Goal: Information Seeking & Learning: Find specific fact

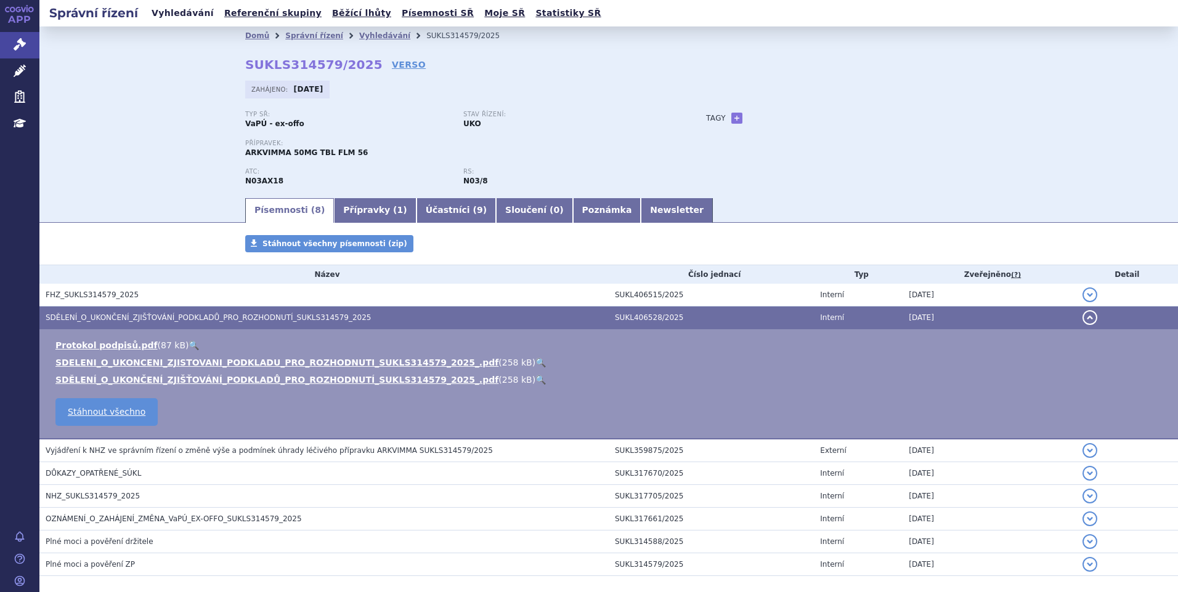
click at [155, 22] on ul "Vyhledávání Referenční skupiny Běžící lhůty Písemnosti SŘ Moje SŘ Statistiky SŘ" at bounding box center [376, 13] width 457 height 26
click at [156, 20] on link "Vyhledávání" at bounding box center [183, 13] width 70 height 17
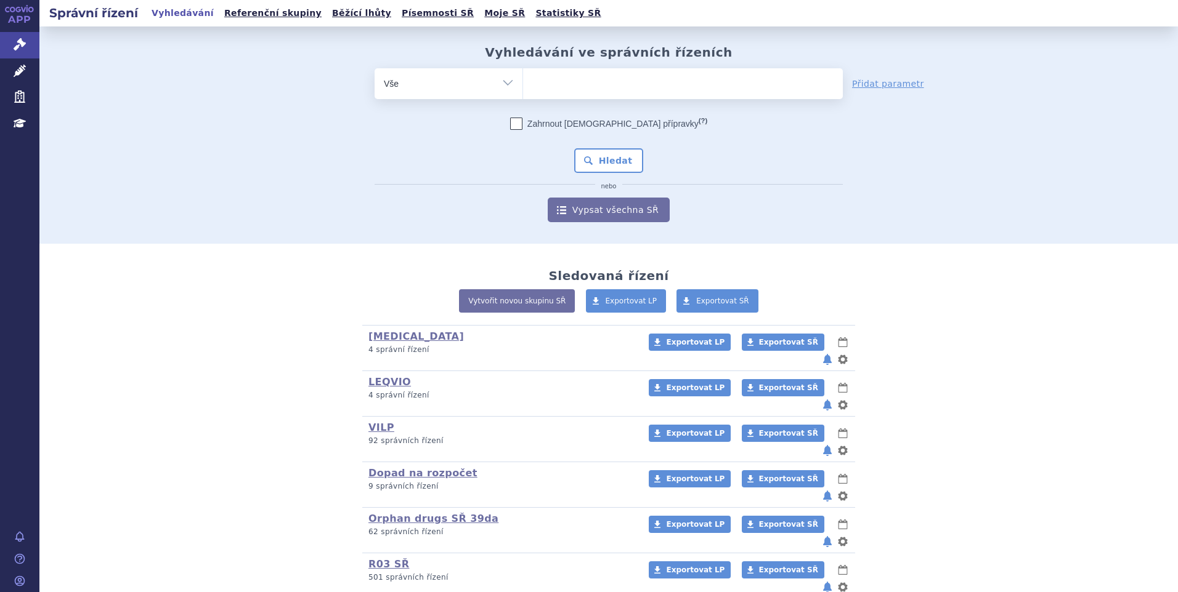
click at [541, 80] on ul at bounding box center [683, 81] width 320 height 26
click at [523, 80] on select at bounding box center [522, 83] width 1 height 31
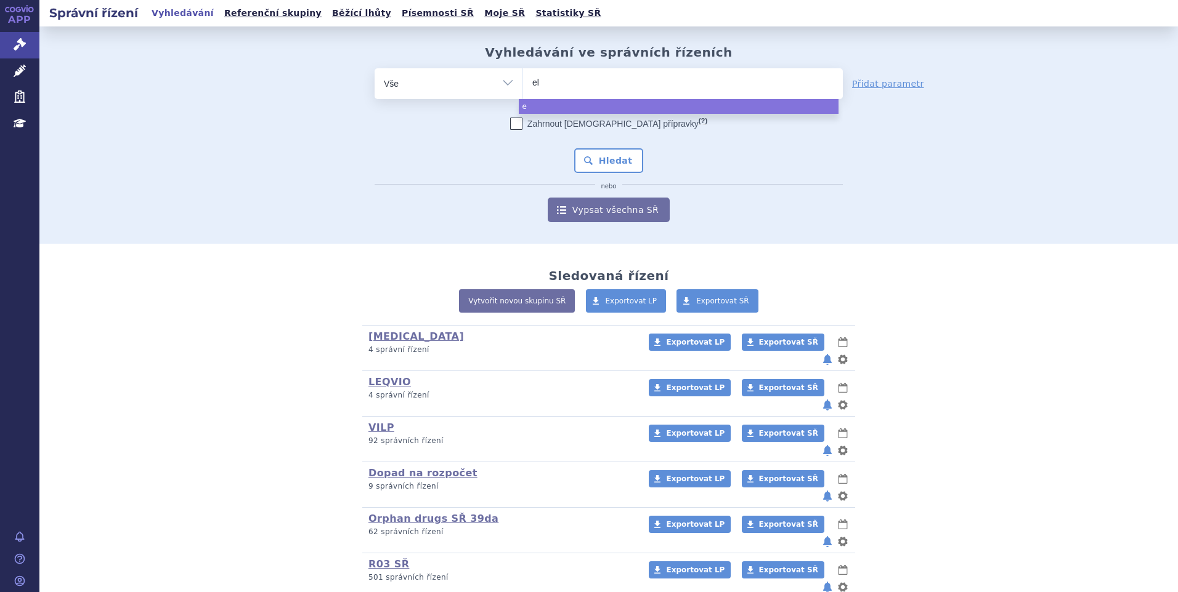
type input "ela"
type input "elah"
type input "elaher"
type input "elahere"
select select "elahere"
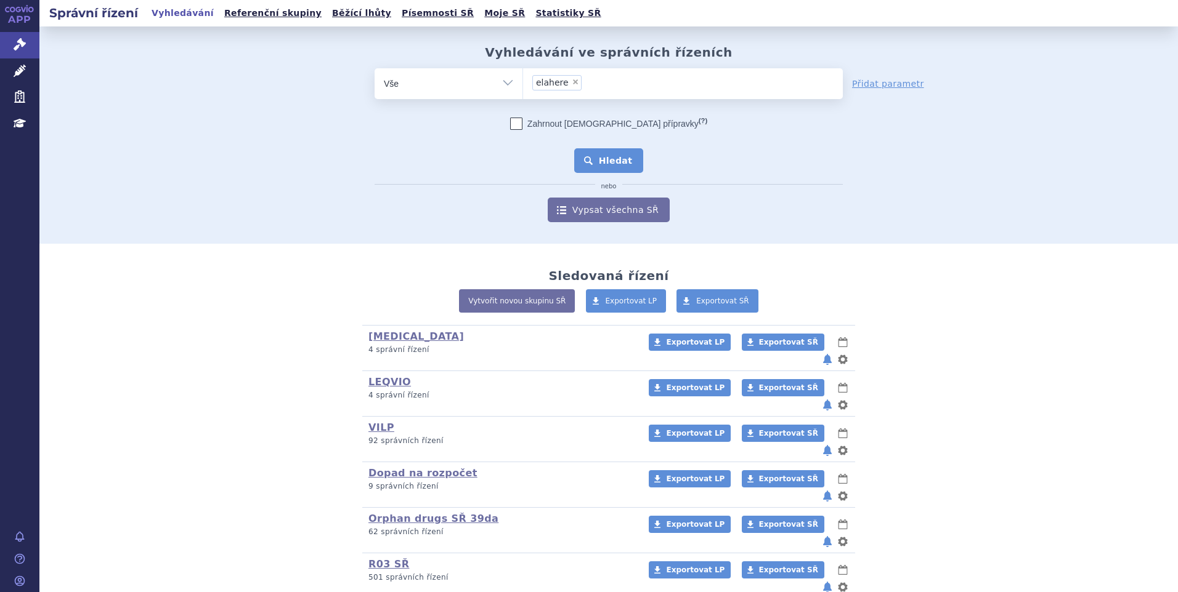
click at [605, 164] on button "Hledat" at bounding box center [609, 160] width 70 height 25
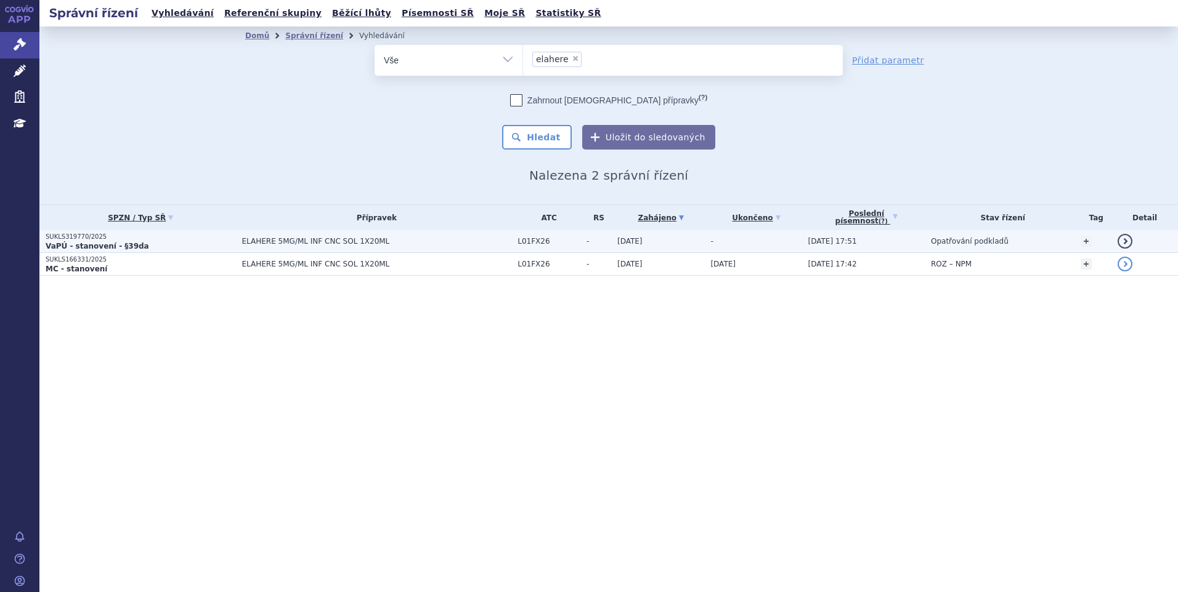
click at [108, 242] on strong "VaPÚ - stanovení - §39da" at bounding box center [97, 246] width 103 height 9
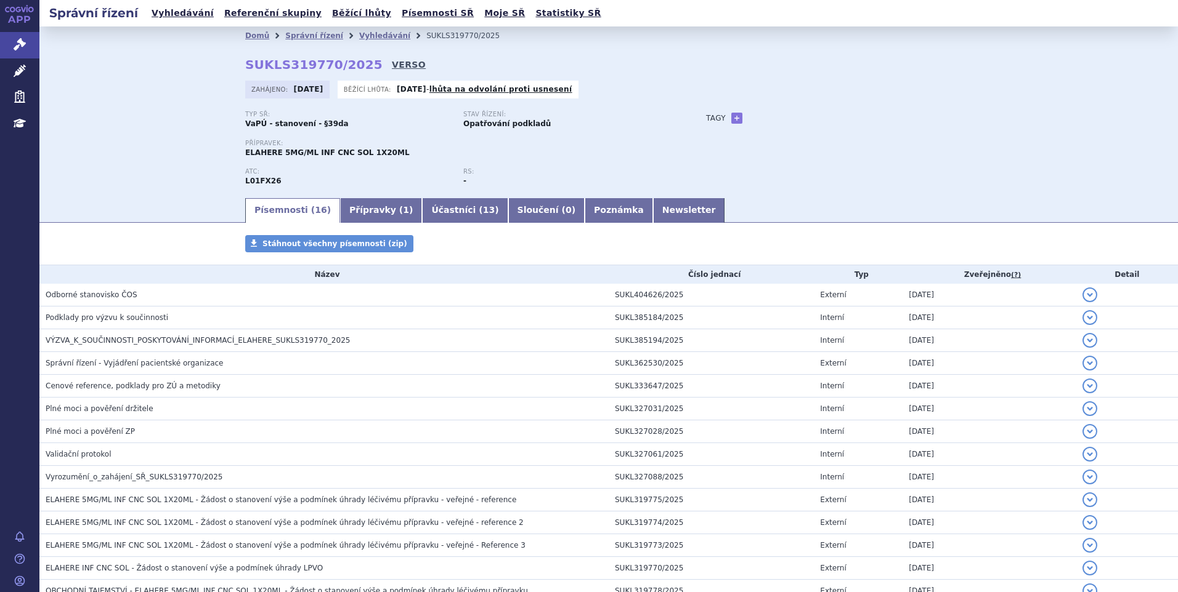
click at [392, 66] on link "VERSO" at bounding box center [409, 65] width 34 height 12
drag, startPoint x: 240, startPoint y: 62, endPoint x: 355, endPoint y: 69, distance: 115.4
click at [355, 69] on div "Domů Správní řízení Vyhledávání SUKLS319770/2025 SUKLS319770/2025 VERSO Zahájen…" at bounding box center [608, 121] width 776 height 152
copy strong "SUKLS319770/2025"
click at [181, 10] on link "Vyhledávání" at bounding box center [183, 13] width 70 height 17
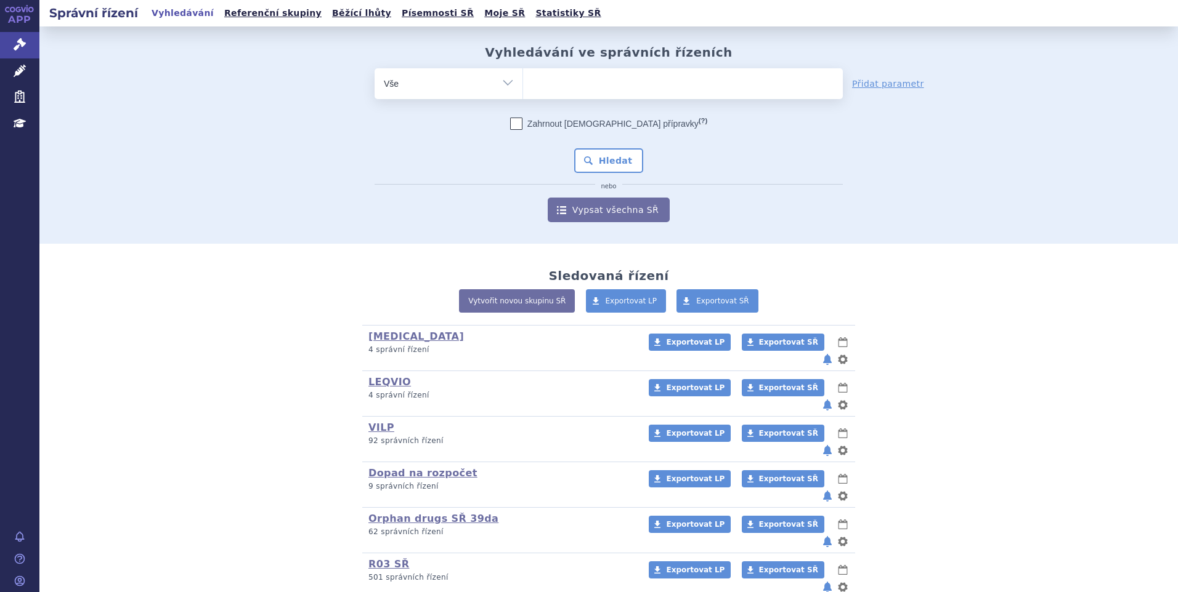
click at [563, 82] on ul at bounding box center [683, 81] width 320 height 26
click at [523, 82] on select at bounding box center [522, 83] width 1 height 31
paste input "SUKLS82260/2025"
type input "SUKLS82260/2025"
select select "SUKLS82260/2025"
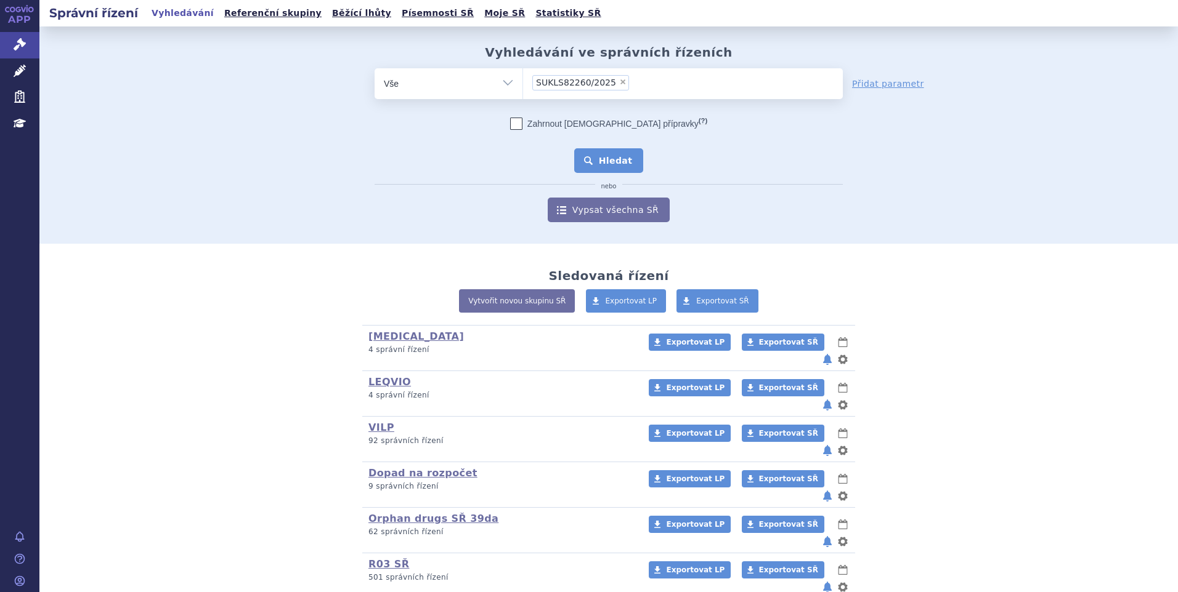
click at [623, 151] on button "Hledat" at bounding box center [609, 160] width 70 height 25
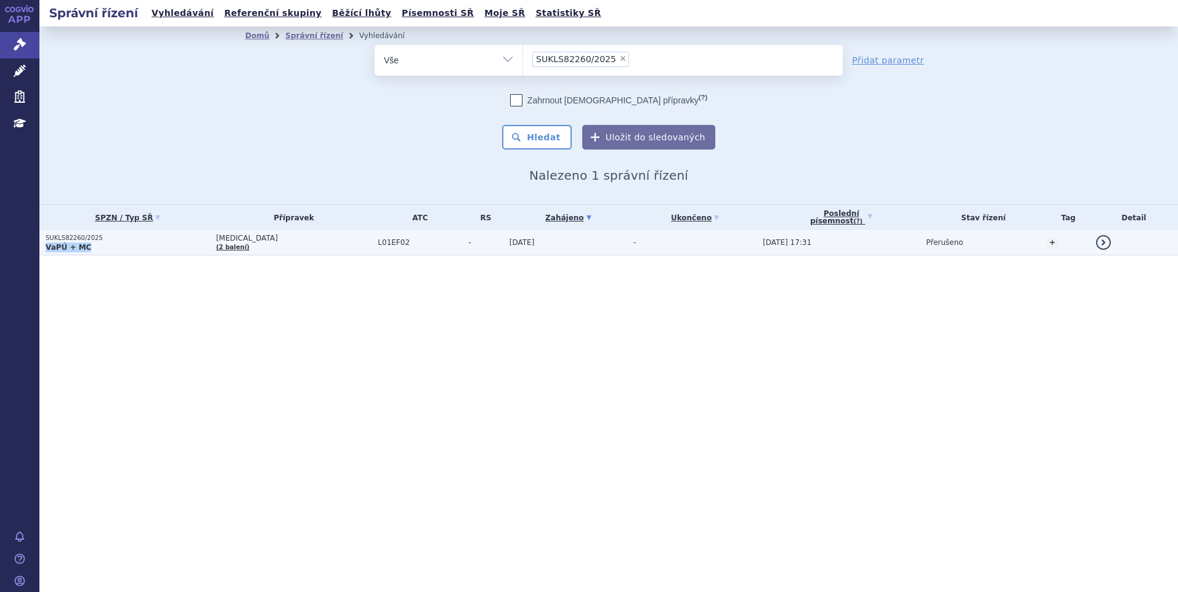
drag, startPoint x: 0, startPoint y: 0, endPoint x: 90, endPoint y: 243, distance: 258.8
click at [90, 243] on p "VaPÚ + MC" at bounding box center [128, 248] width 164 height 10
click at [81, 244] on strong "VaPÚ + MC" at bounding box center [69, 247] width 46 height 9
click at [79, 243] on strong "VaPÚ + MC" at bounding box center [69, 247] width 46 height 9
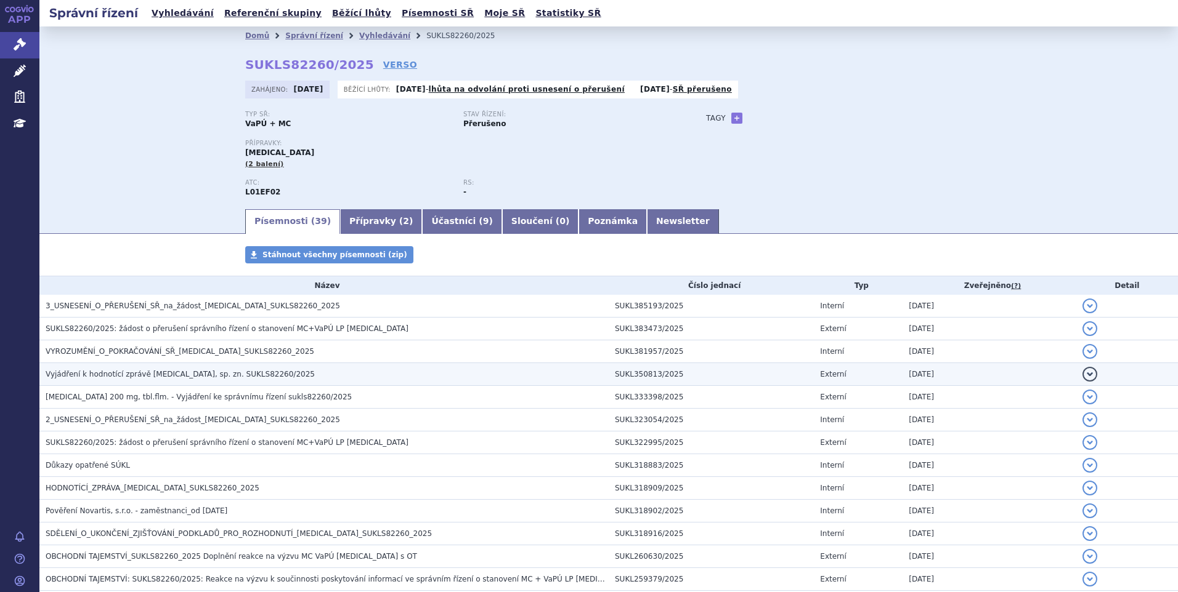
click at [162, 380] on h3 "Vyjádření k hodnotící zprávě KISQALI, sp. zn. SUKLS82260/2025" at bounding box center [327, 374] width 563 height 12
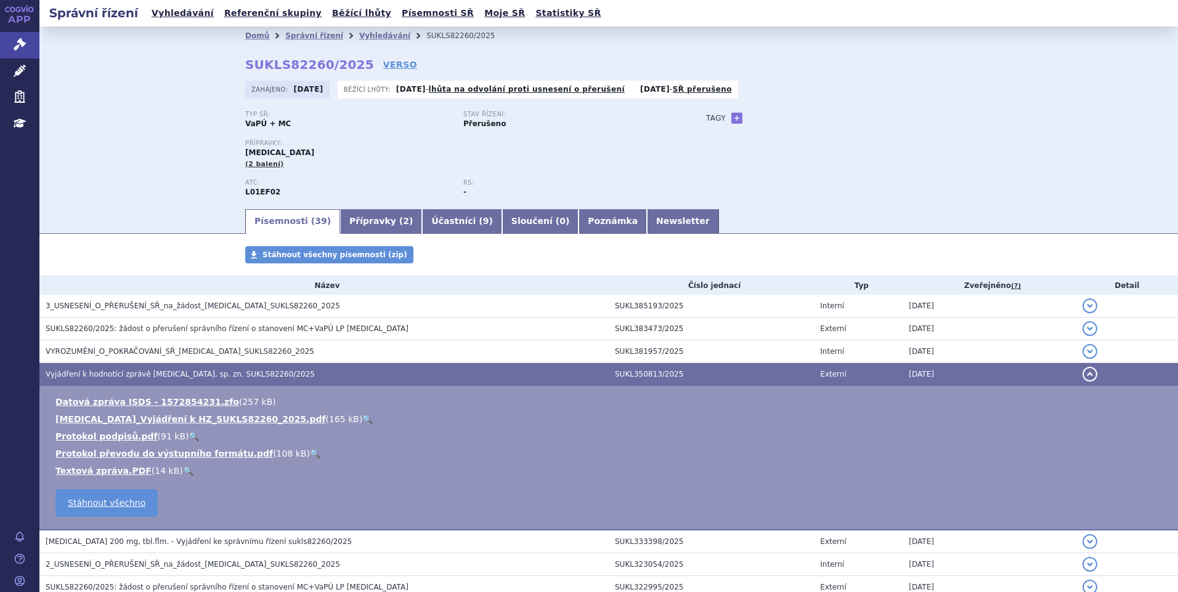
scroll to position [62, 0]
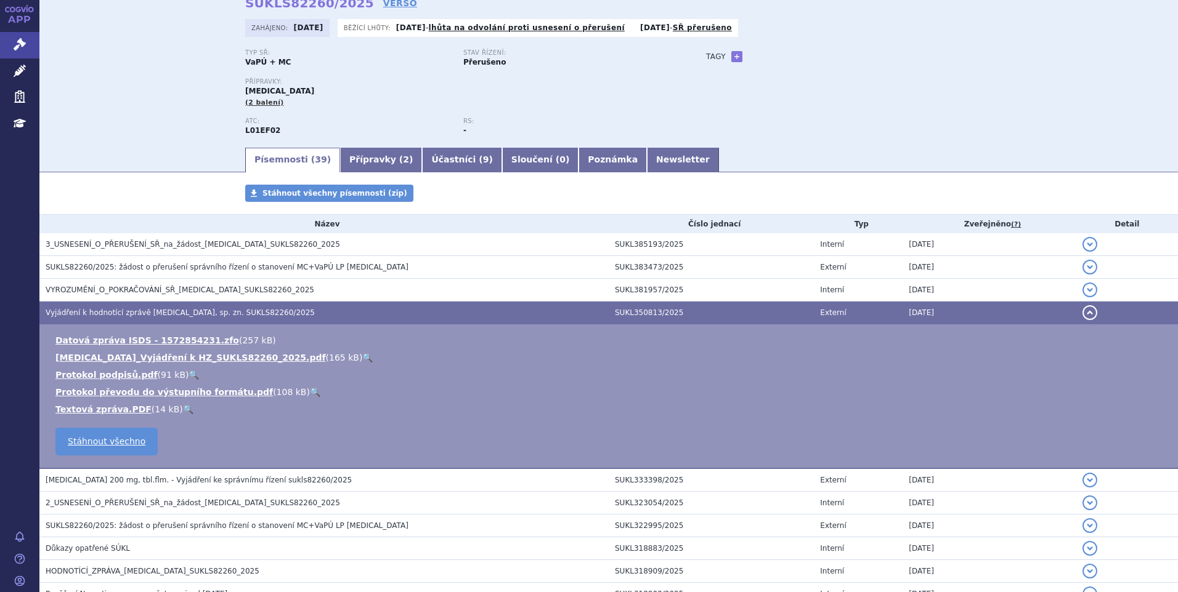
click at [362, 357] on link "🔍" at bounding box center [367, 358] width 10 height 10
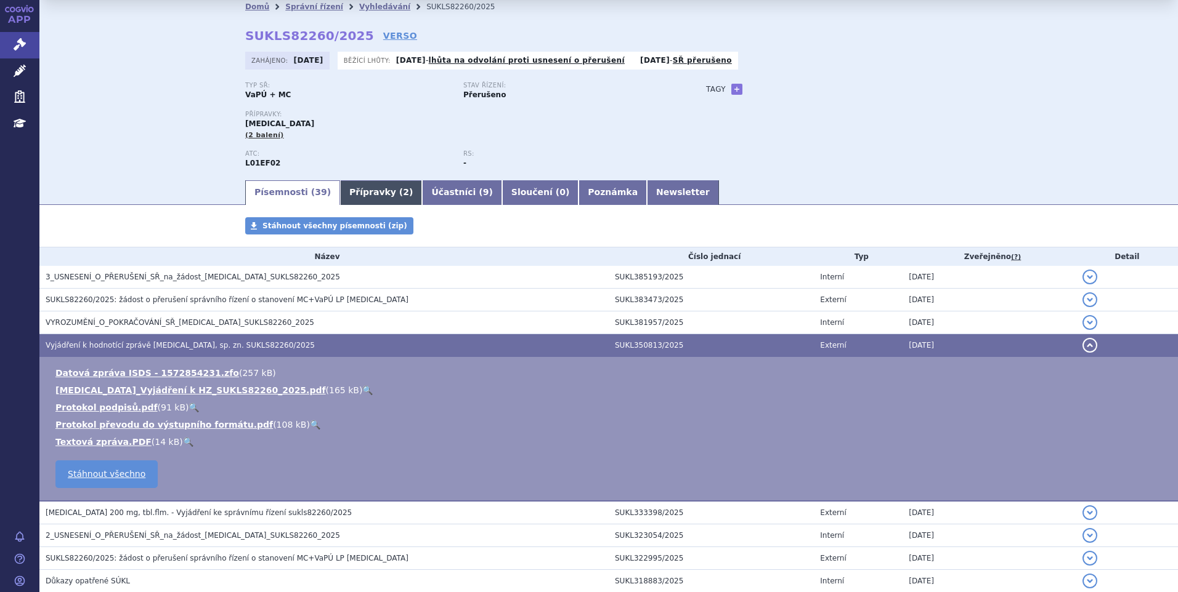
scroll to position [0, 0]
